Goal: Task Accomplishment & Management: Manage account settings

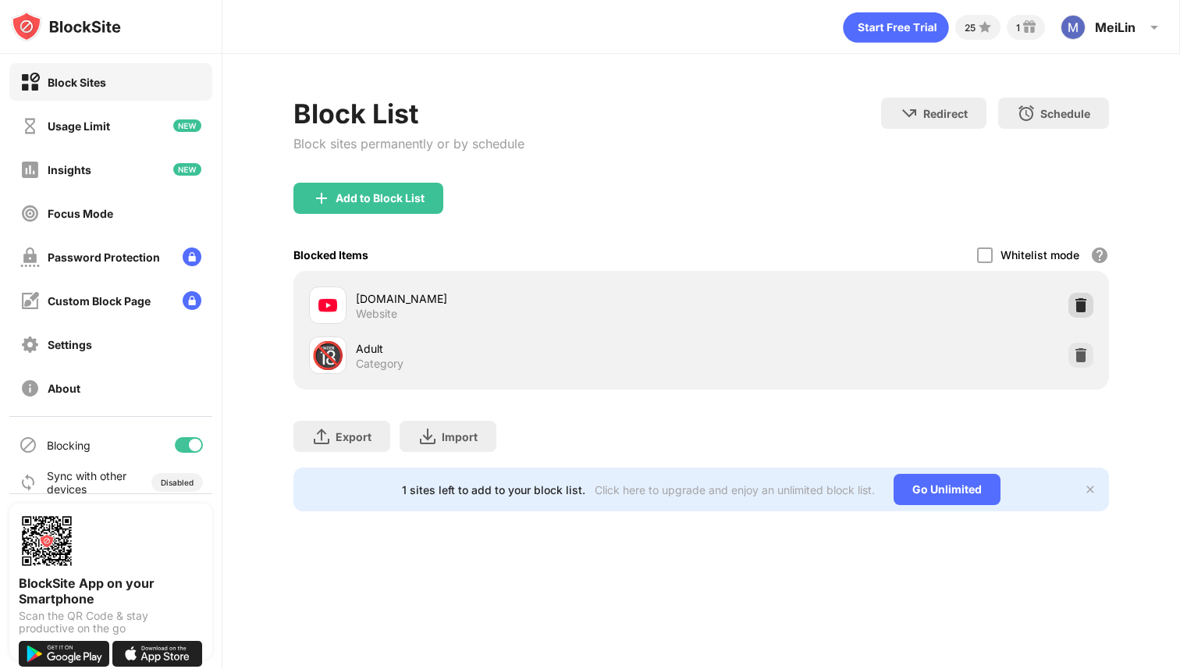
click at [1077, 308] on img at bounding box center [1081, 305] width 16 height 16
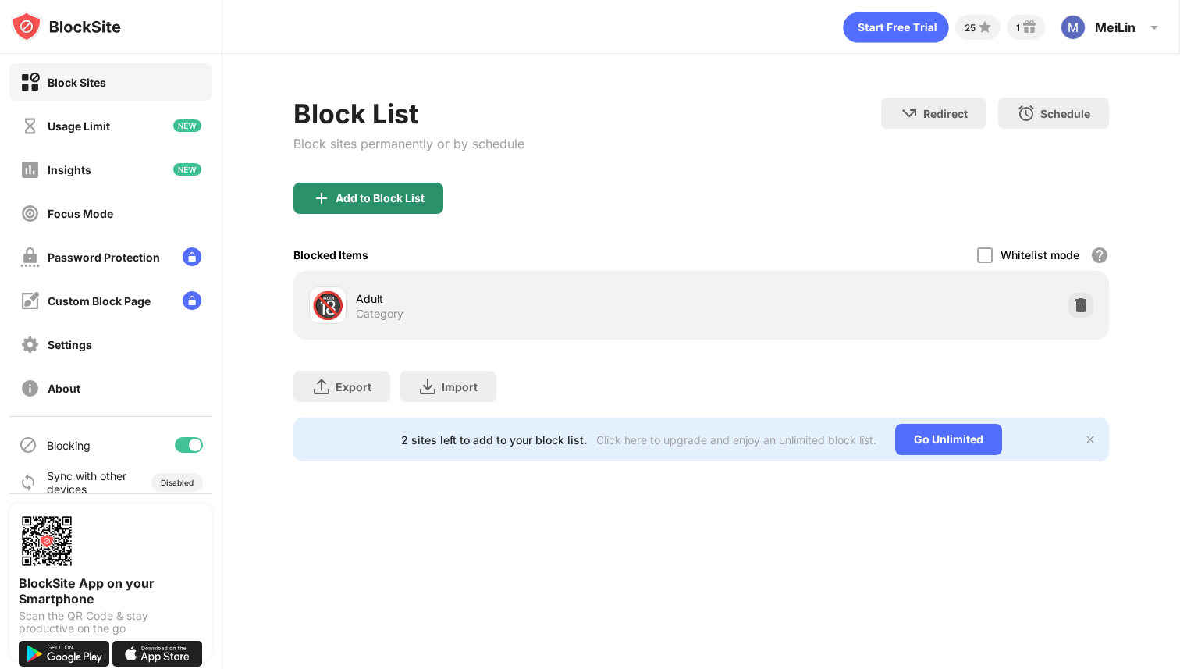
click at [417, 198] on div "Add to Block List" at bounding box center [380, 198] width 89 height 12
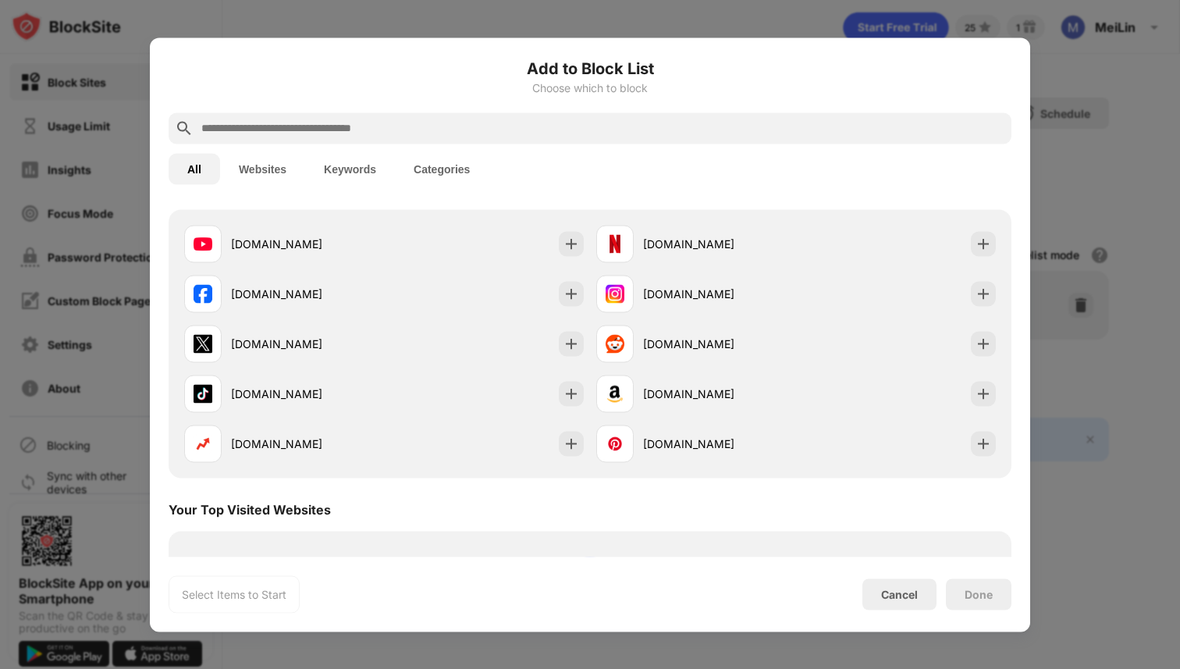
scroll to position [238, 0]
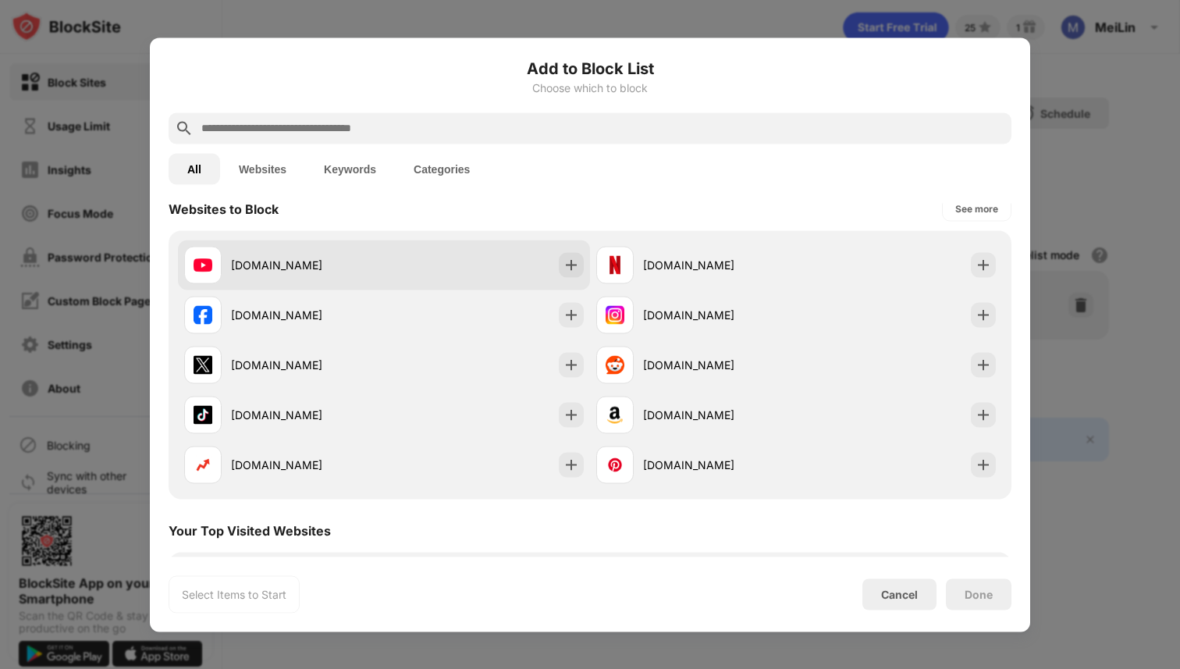
click at [576, 262] on img at bounding box center [571, 265] width 16 height 16
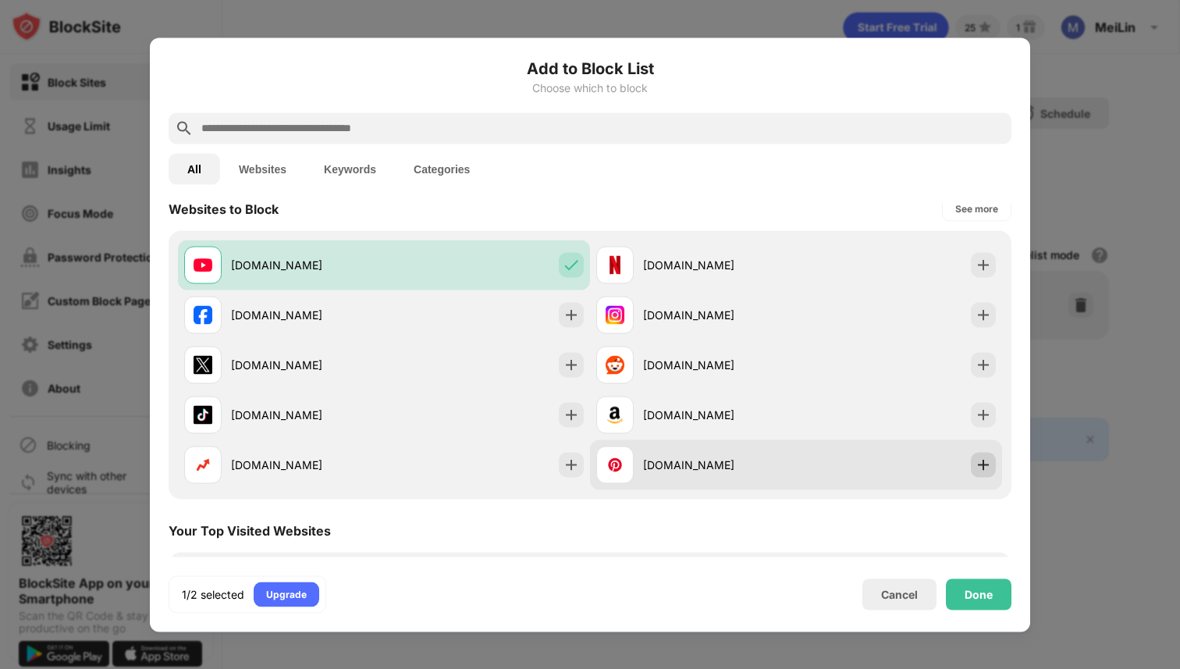
click at [982, 460] on img at bounding box center [983, 465] width 16 height 16
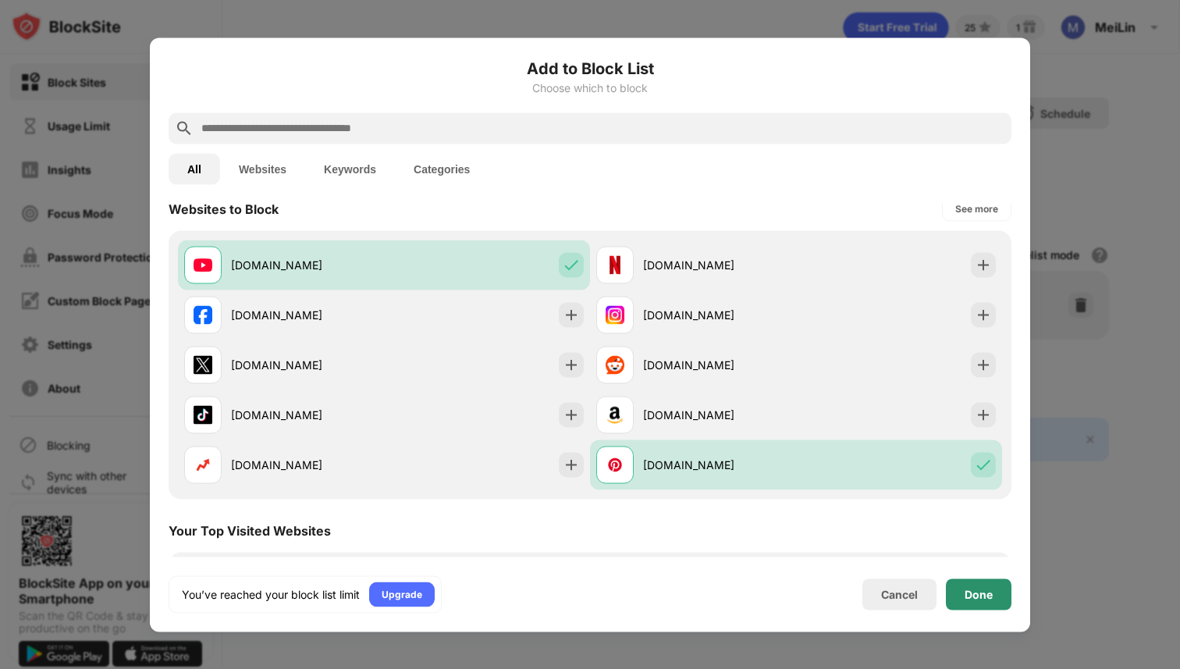
click at [976, 584] on div "Done" at bounding box center [979, 593] width 66 height 31
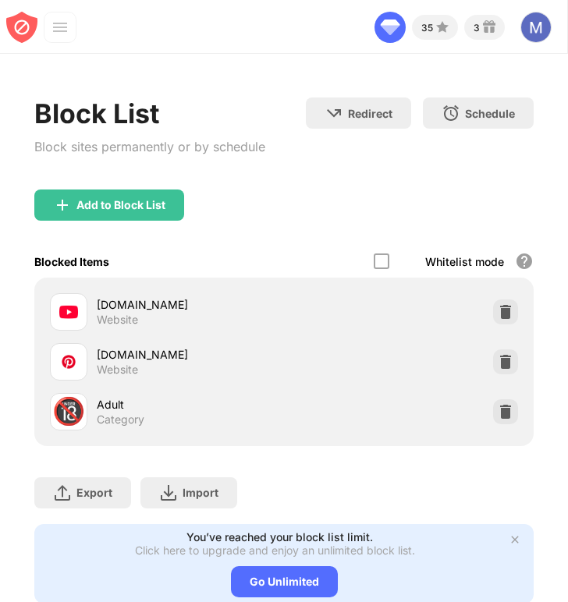
click at [502, 311] on img at bounding box center [506, 312] width 16 height 16
